Goal: Find specific page/section: Find specific page/section

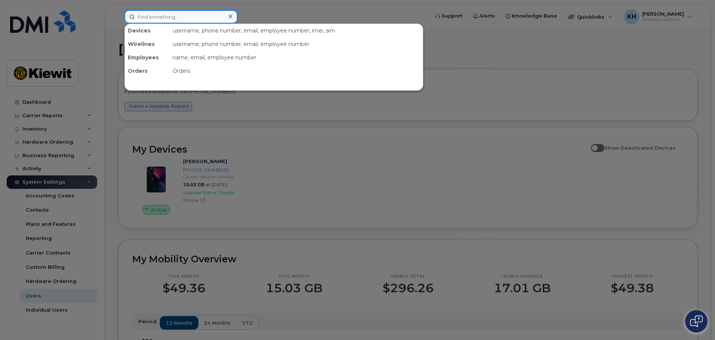
click at [148, 15] on input at bounding box center [180, 16] width 113 height 13
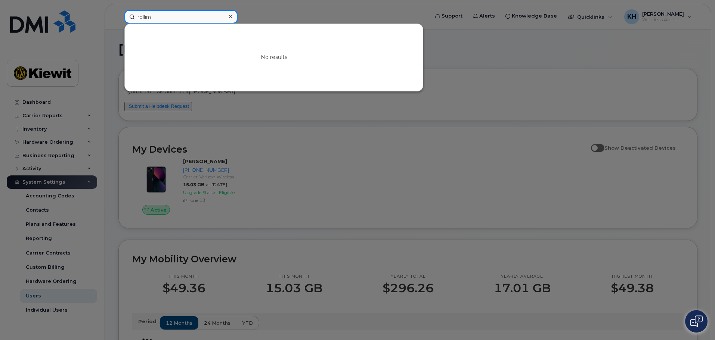
click at [153, 16] on input "rollim" at bounding box center [180, 16] width 113 height 13
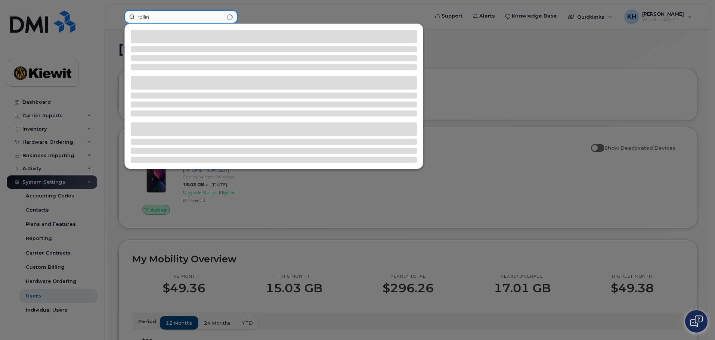
type input "rollin"
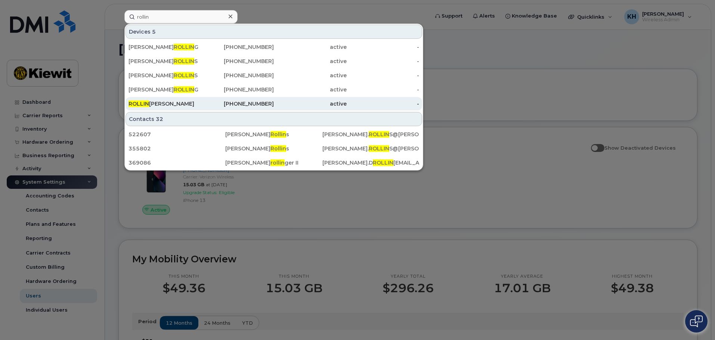
click at [163, 103] on div "[PERSON_NAME]" at bounding box center [165, 103] width 73 height 7
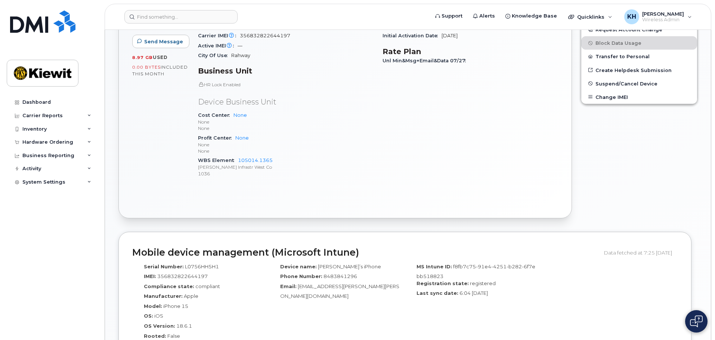
scroll to position [374, 0]
